Goal: Manage account settings

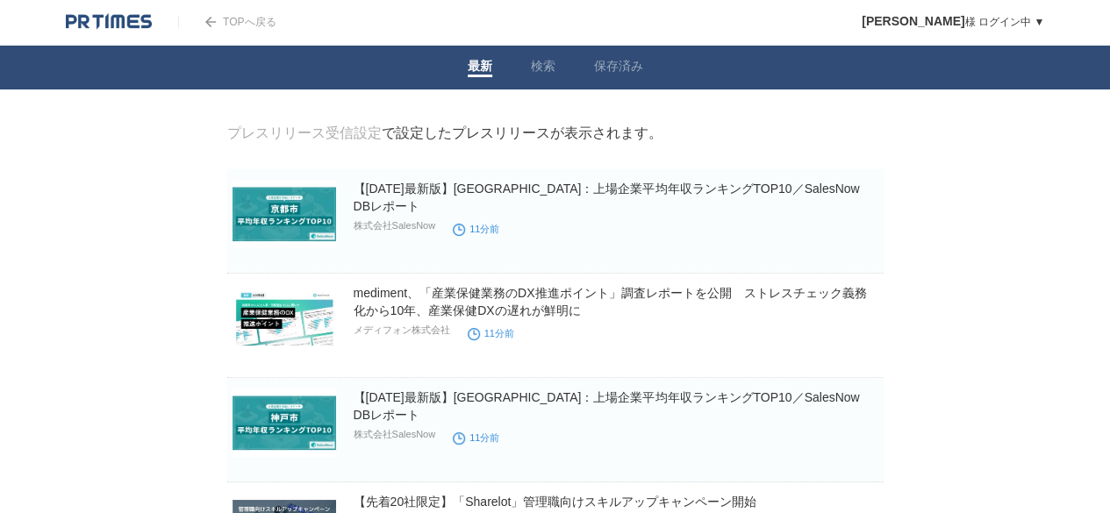
click at [353, 139] on link "プレスリリース受信設定" at bounding box center [304, 132] width 154 height 15
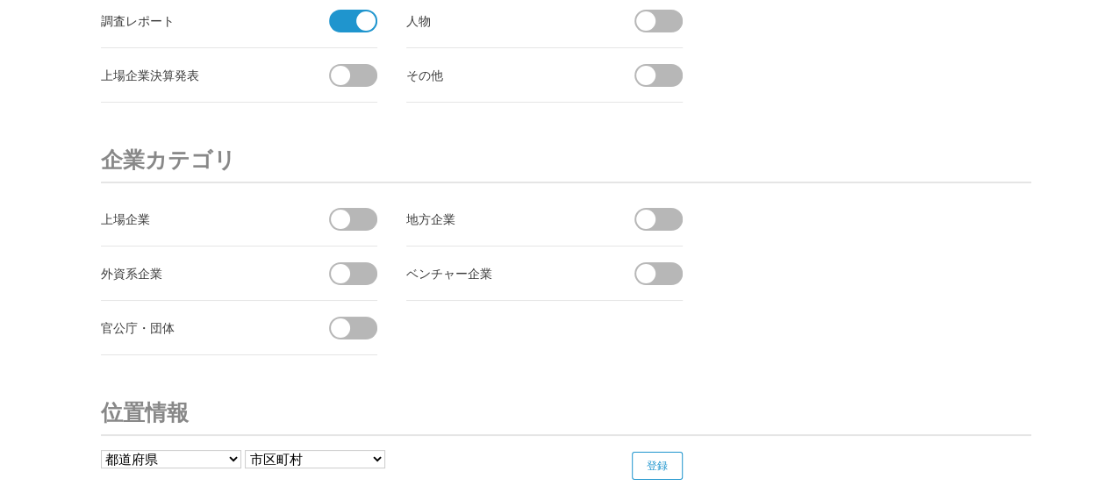
scroll to position [6227, 0]
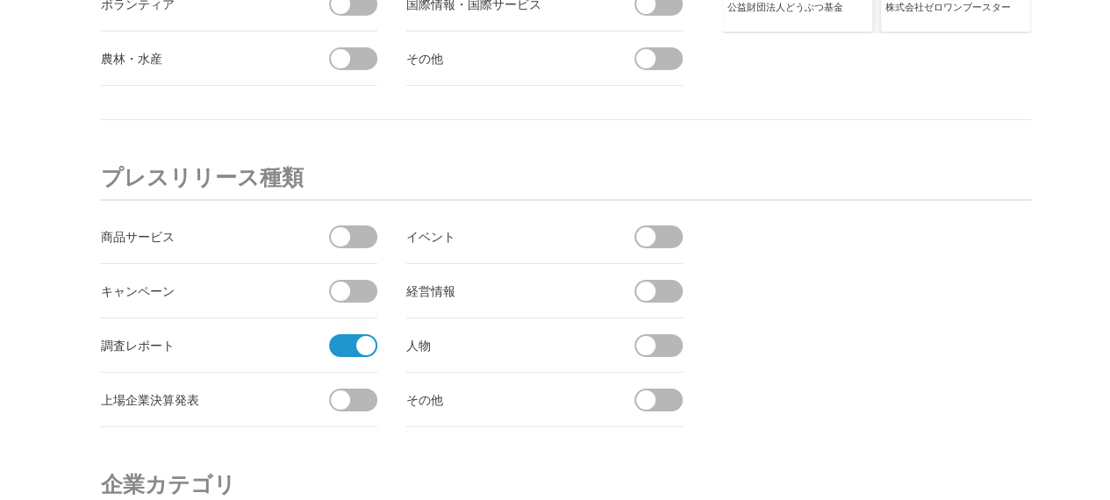
click at [342, 334] on span at bounding box center [347, 345] width 37 height 23
click at [0, 0] on input "checkbox" at bounding box center [0, 0] width 0 height 0
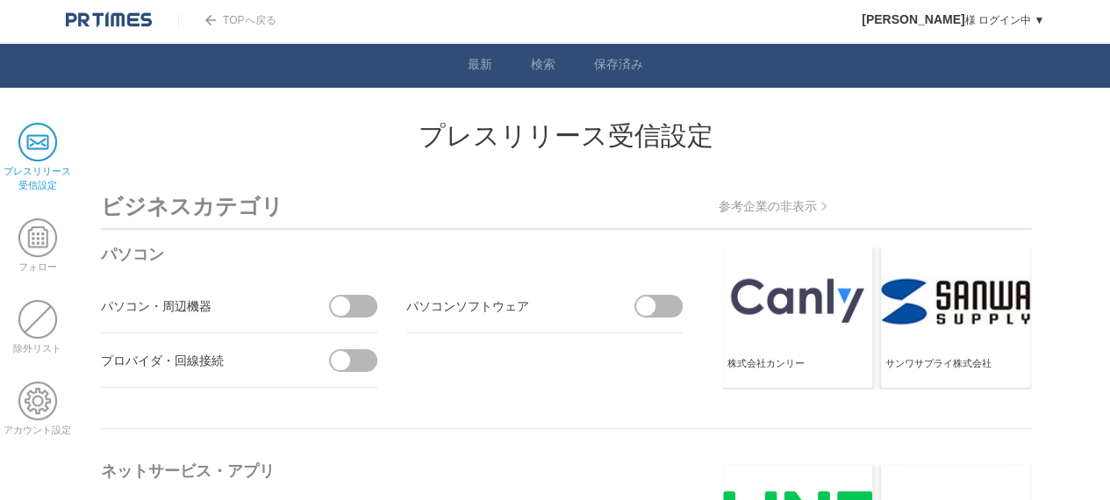
scroll to position [0, 0]
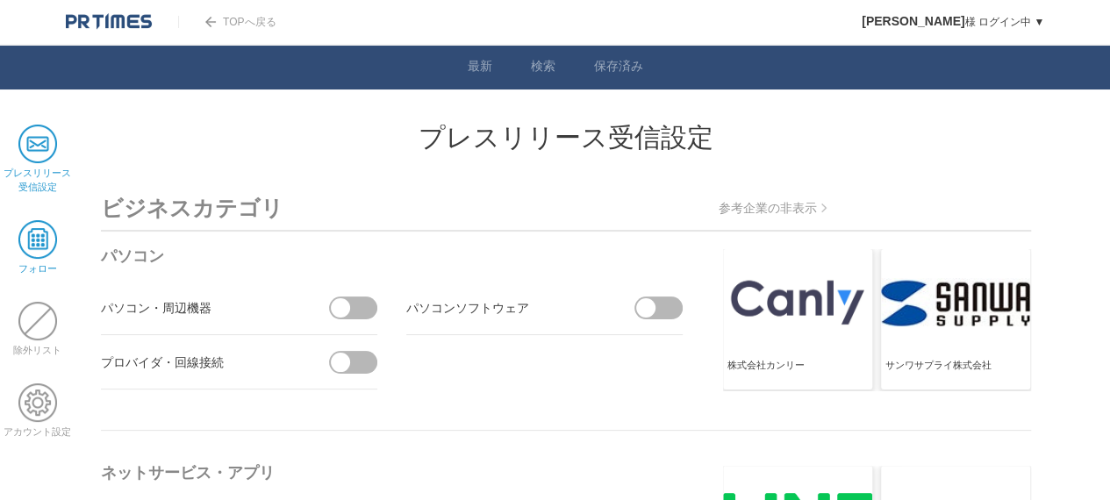
click at [37, 238] on span at bounding box center [37, 239] width 39 height 39
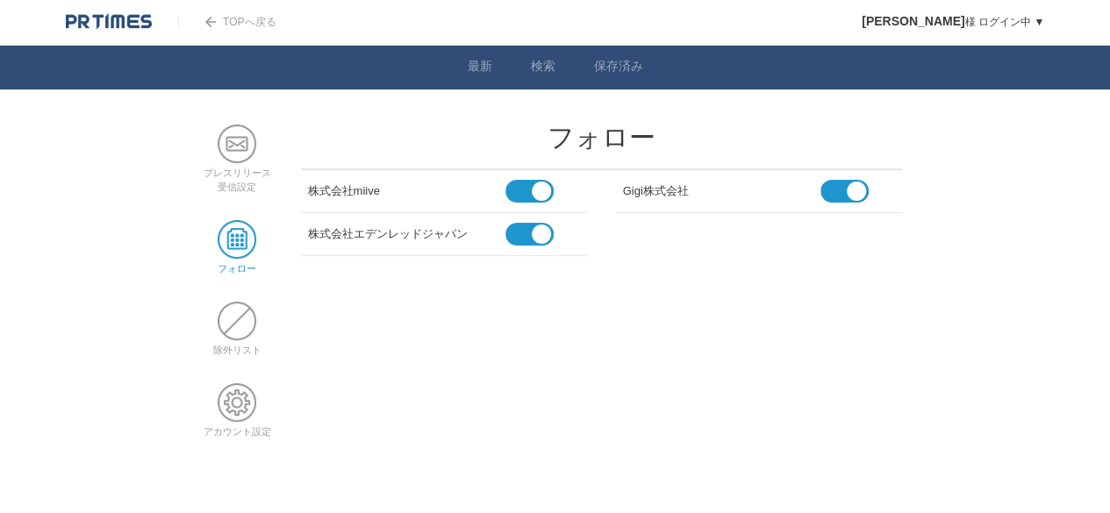
click at [408, 132] on h2 "フォロー" at bounding box center [601, 138] width 601 height 26
click at [240, 404] on span at bounding box center [237, 402] width 39 height 39
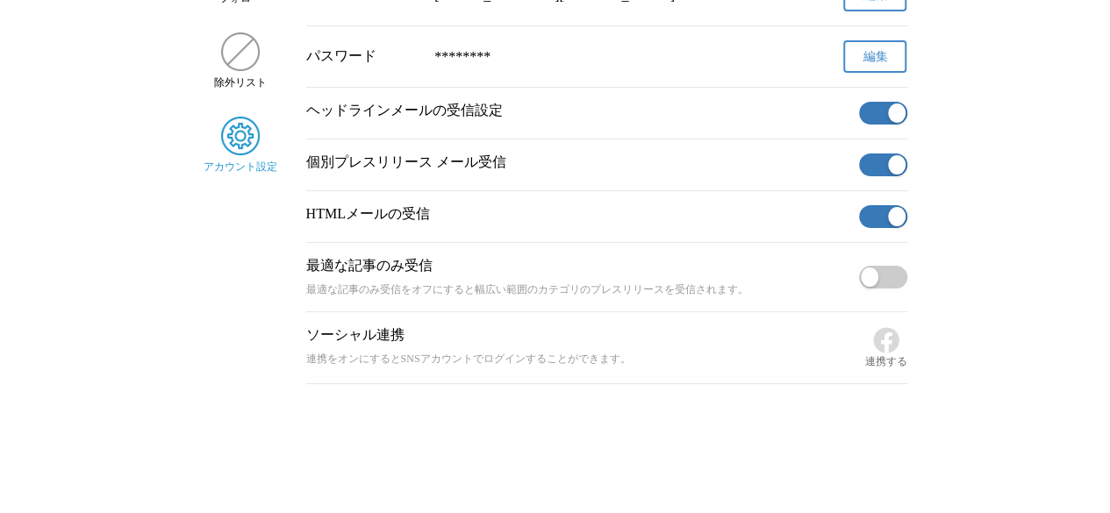
scroll to position [282, 0]
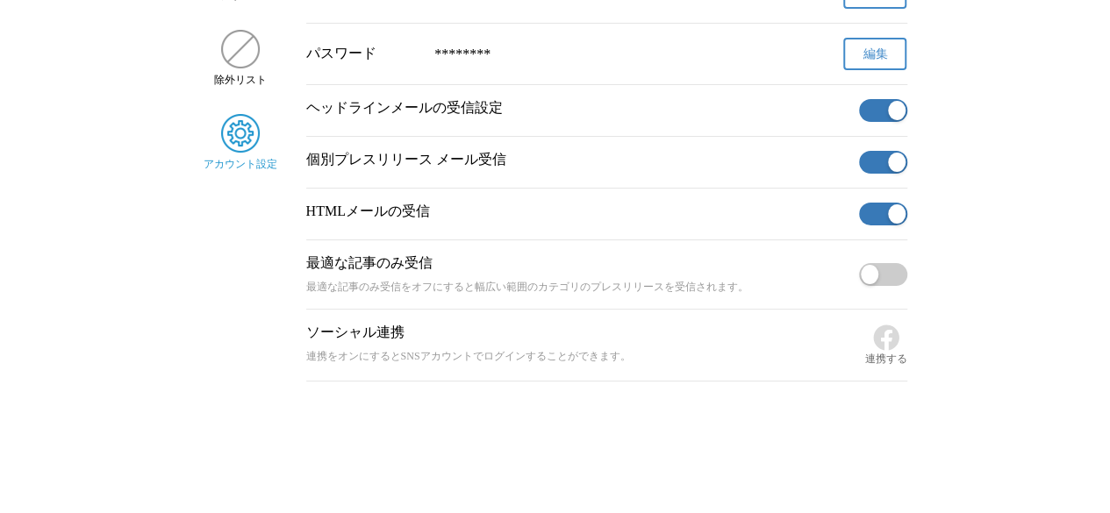
click at [878, 111] on button "button" at bounding box center [883, 110] width 48 height 23
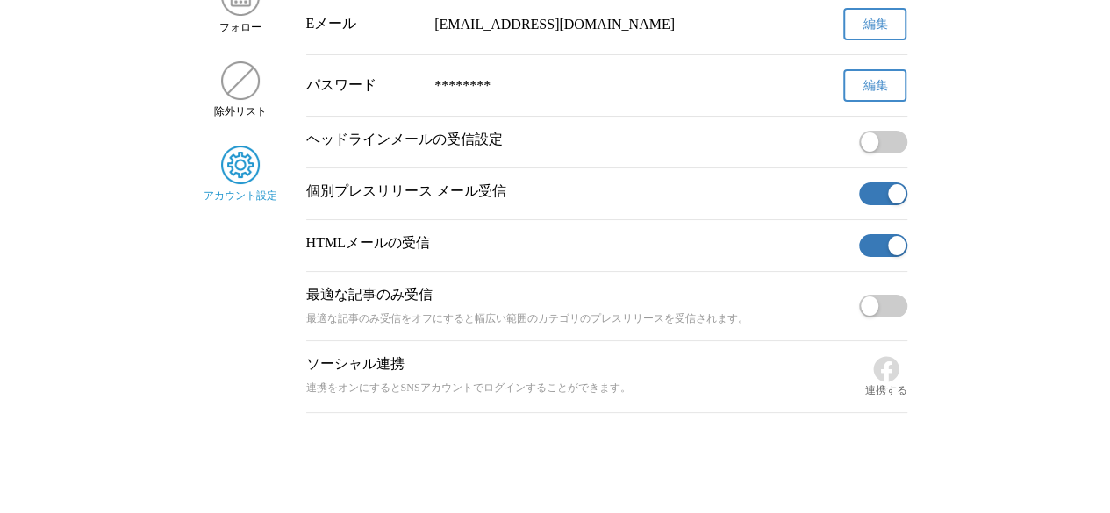
scroll to position [263, 0]
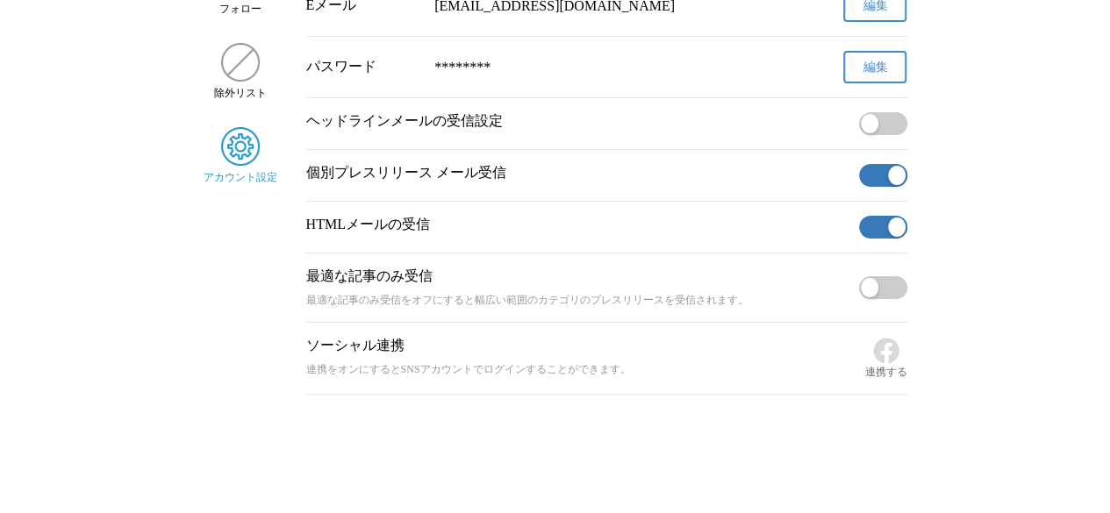
click at [868, 235] on button "button" at bounding box center [883, 227] width 48 height 23
click at [901, 299] on button "button" at bounding box center [883, 287] width 48 height 23
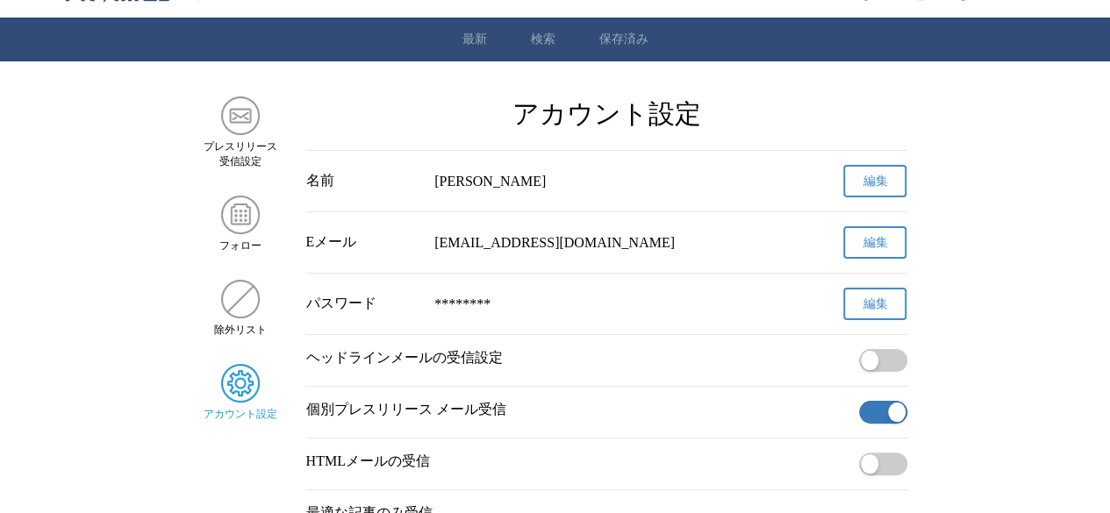
scroll to position [0, 0]
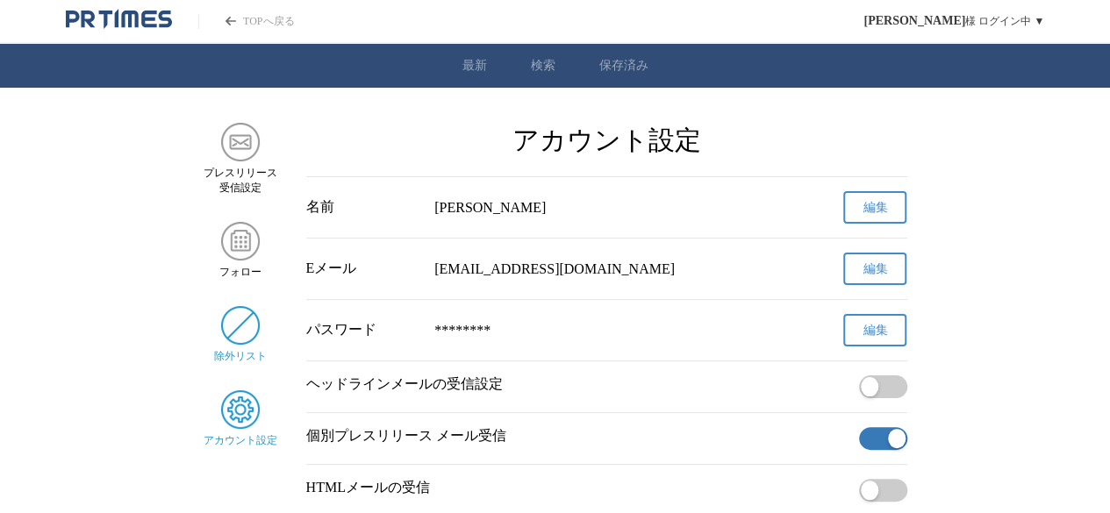
click at [232, 345] on img "サイドメニュー" at bounding box center [240, 325] width 39 height 39
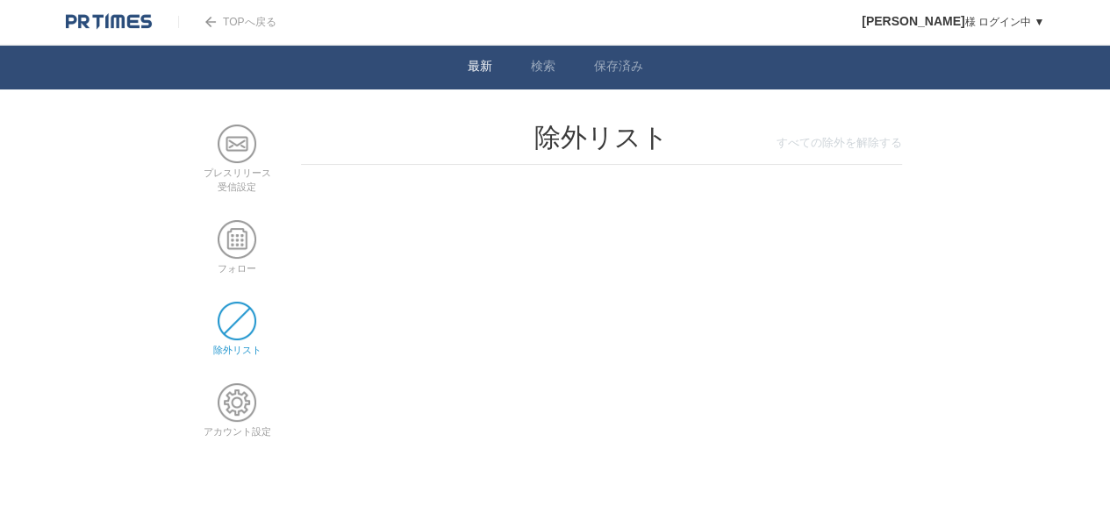
click at [478, 67] on link "最新" at bounding box center [479, 68] width 25 height 18
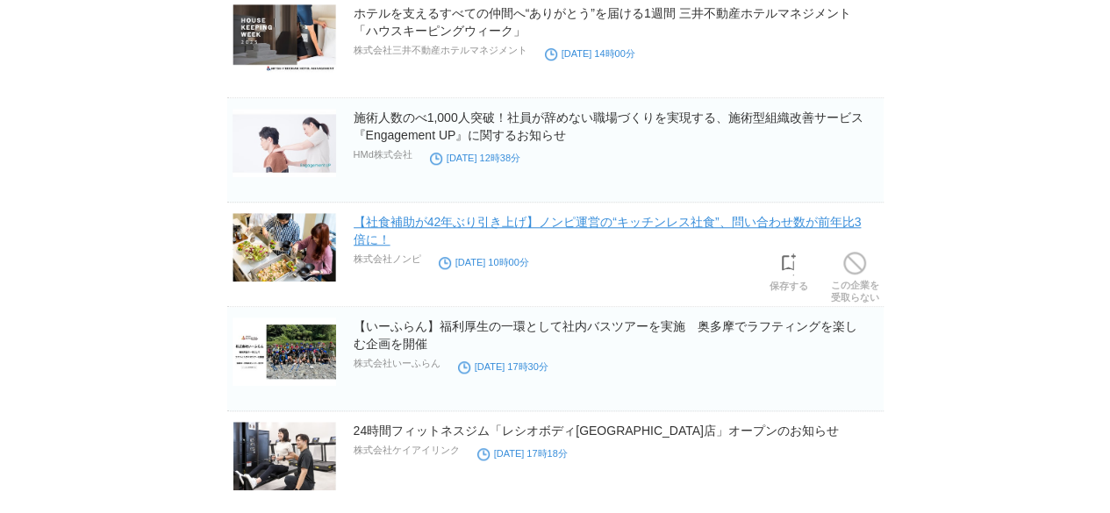
scroll to position [702, 0]
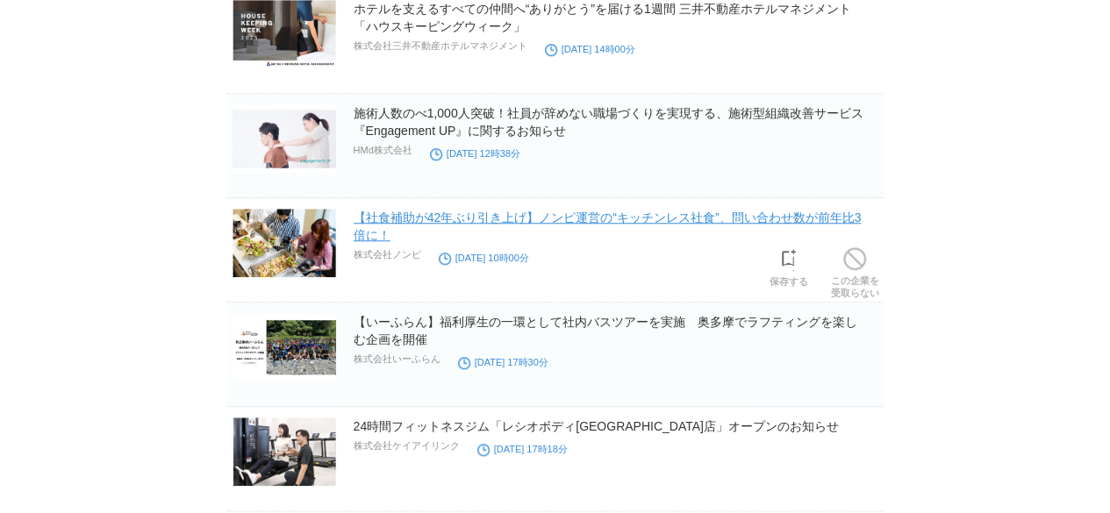
click at [605, 219] on link "【社食補助が42年ぶり引き上げ】ノンピ運営の“キッチンレス社食”、問い合わせ数が前年比3倍に！" at bounding box center [607, 227] width 508 height 32
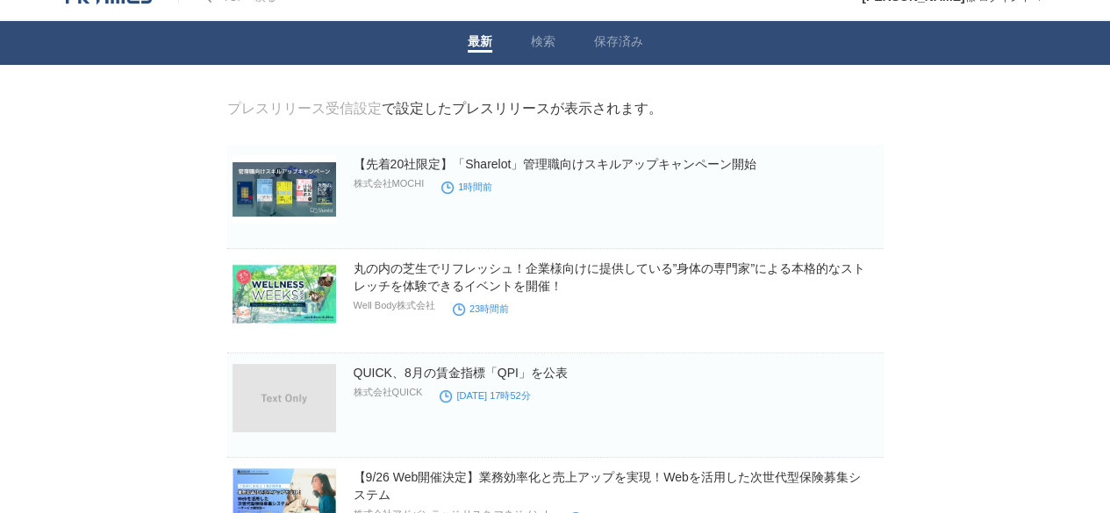
scroll to position [0, 0]
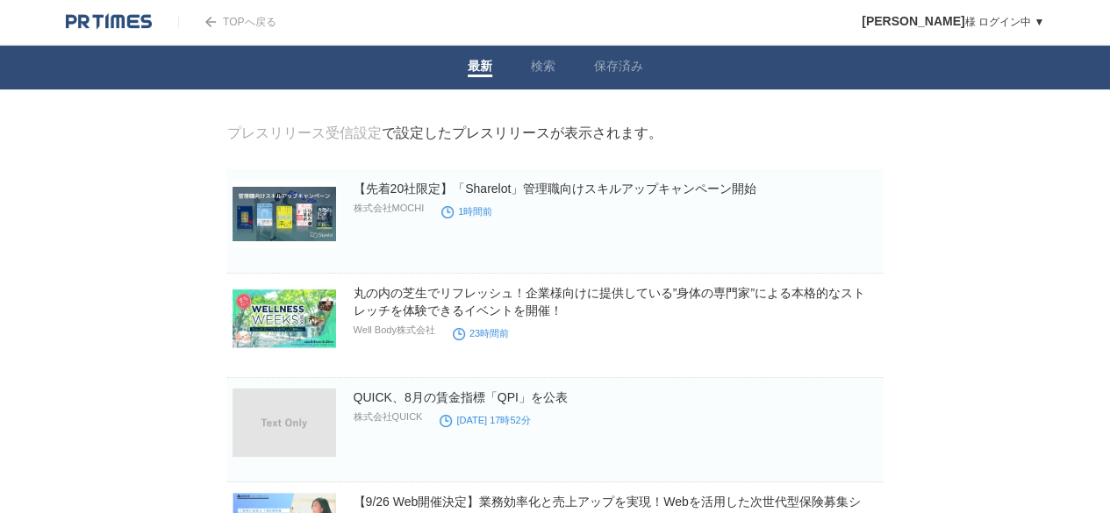
drag, startPoint x: 154, startPoint y: 256, endPoint x: 153, endPoint y: 40, distance: 215.8
